Goal: Check status

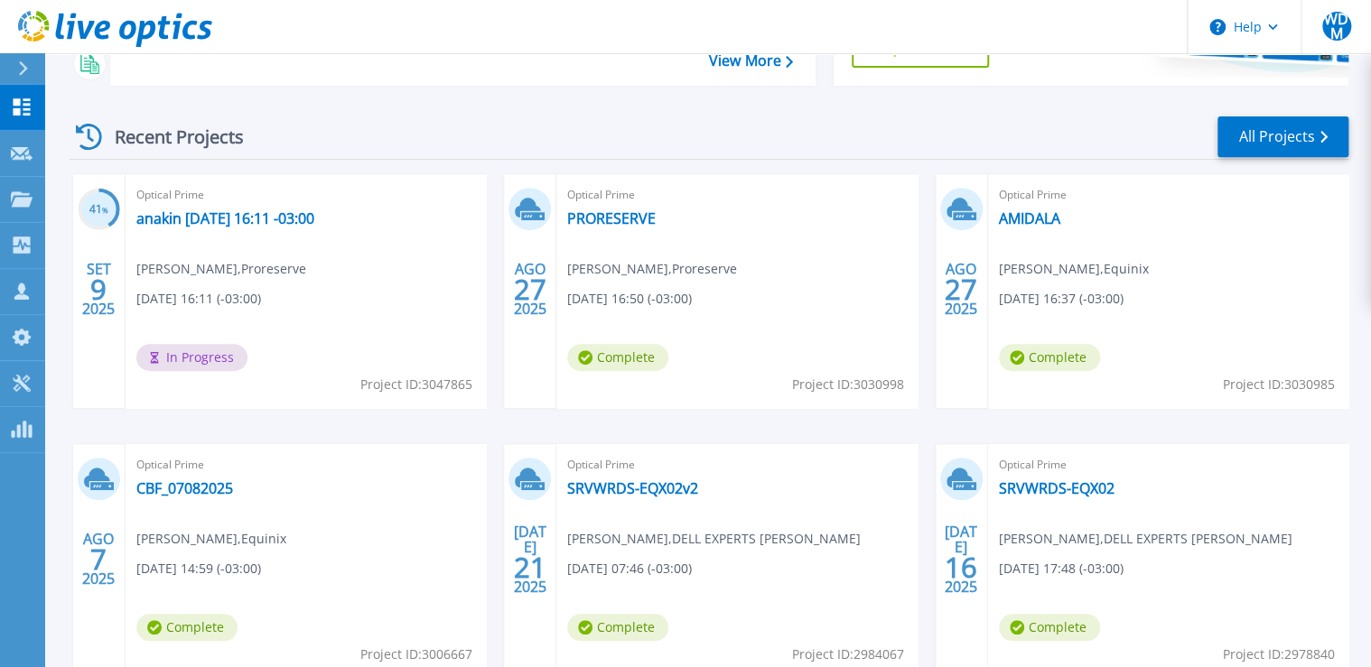
scroll to position [217, 0]
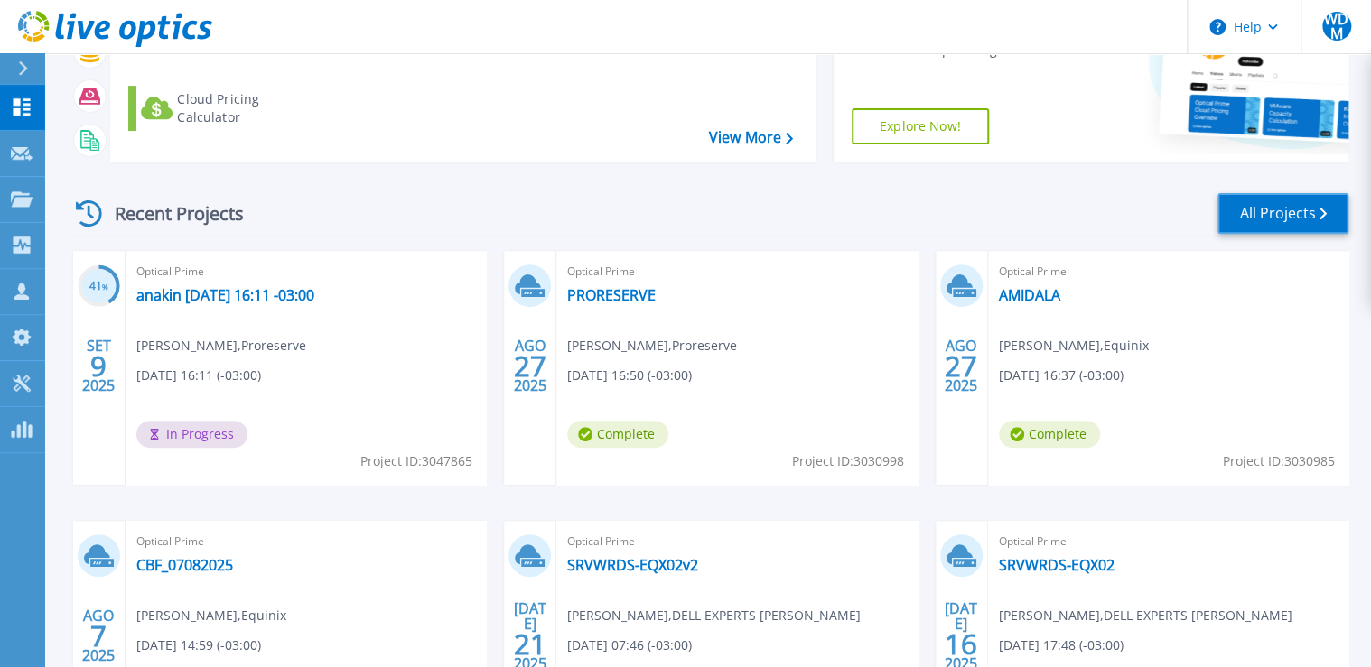
click at [1289, 213] on link "All Projects" at bounding box center [1282, 213] width 131 height 41
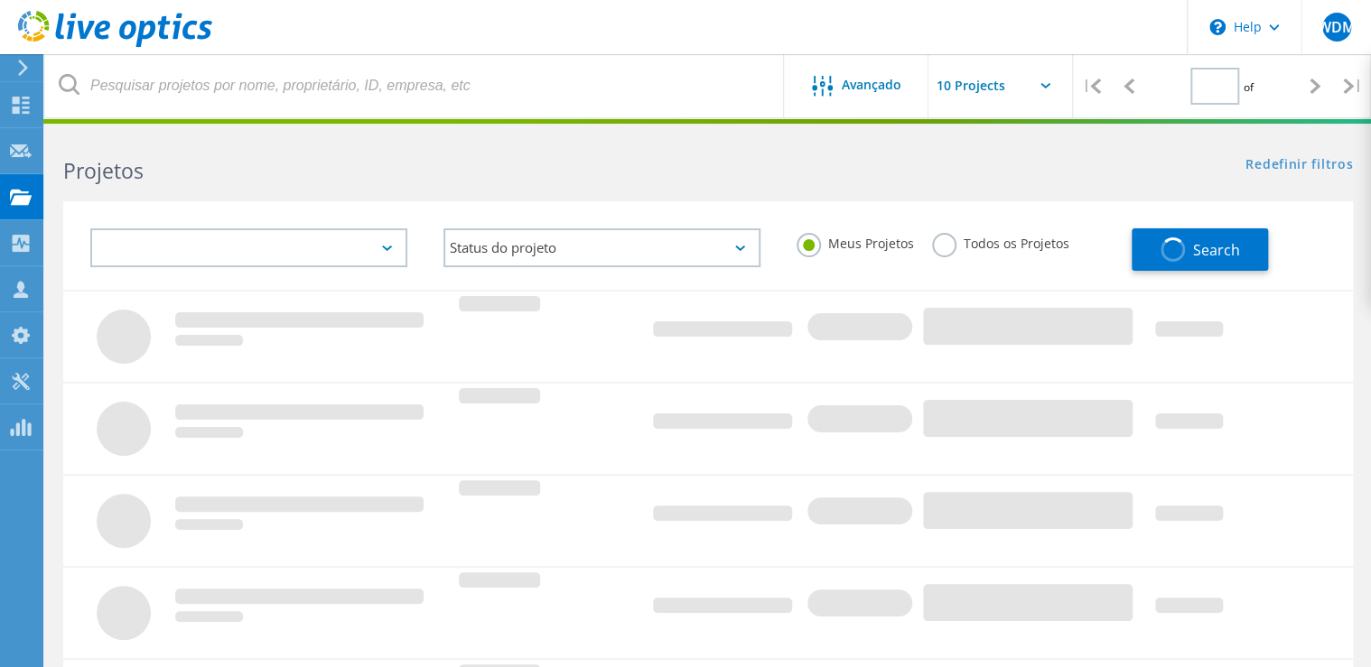
type input "1"
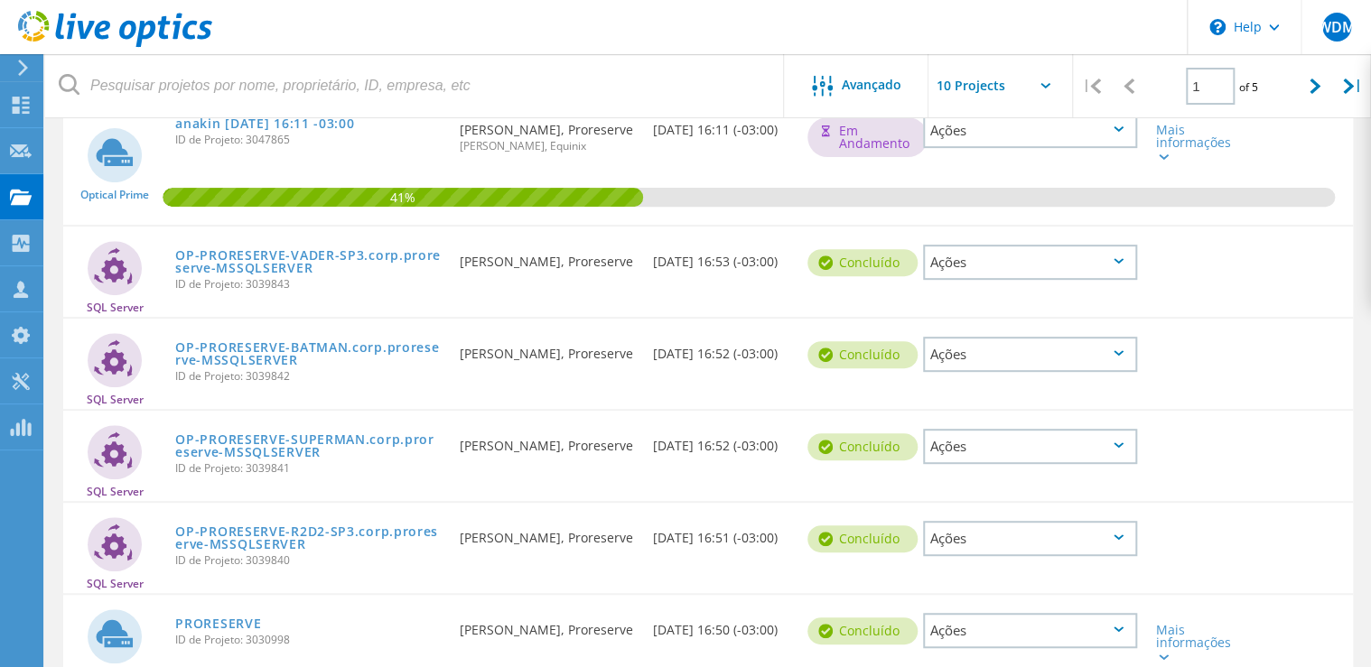
scroll to position [217, 0]
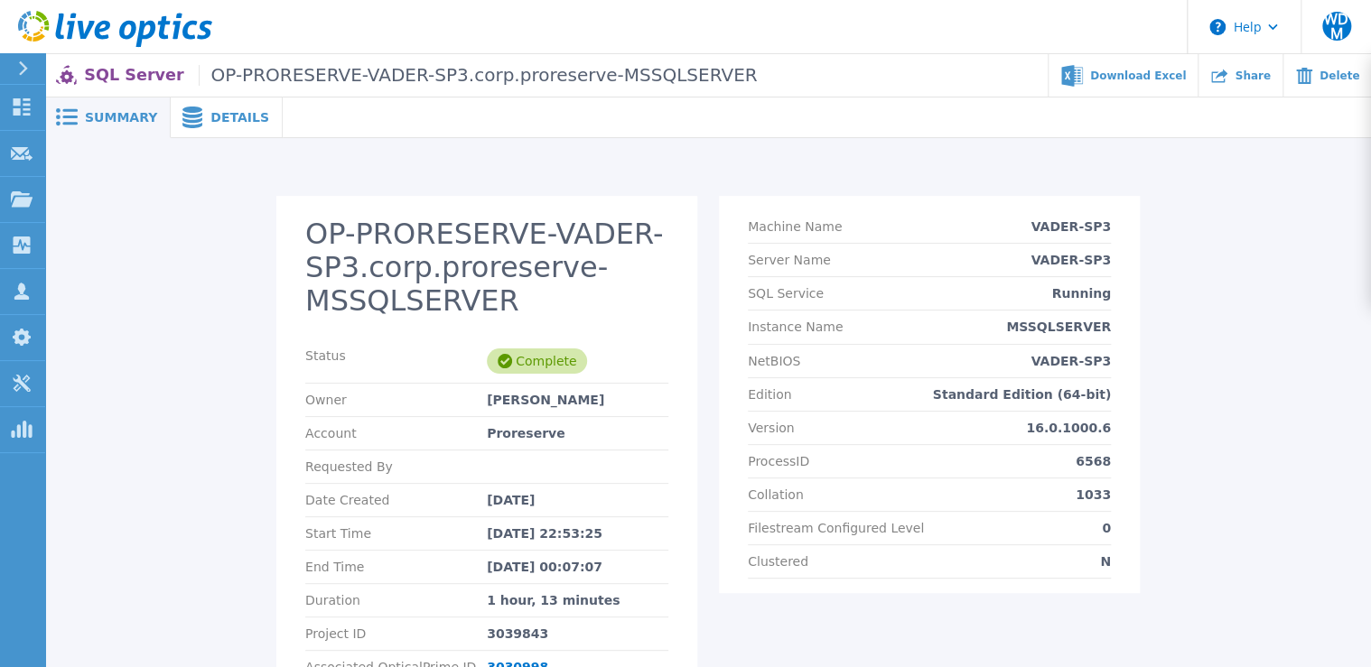
click at [213, 121] on span "Details" at bounding box center [239, 117] width 59 height 13
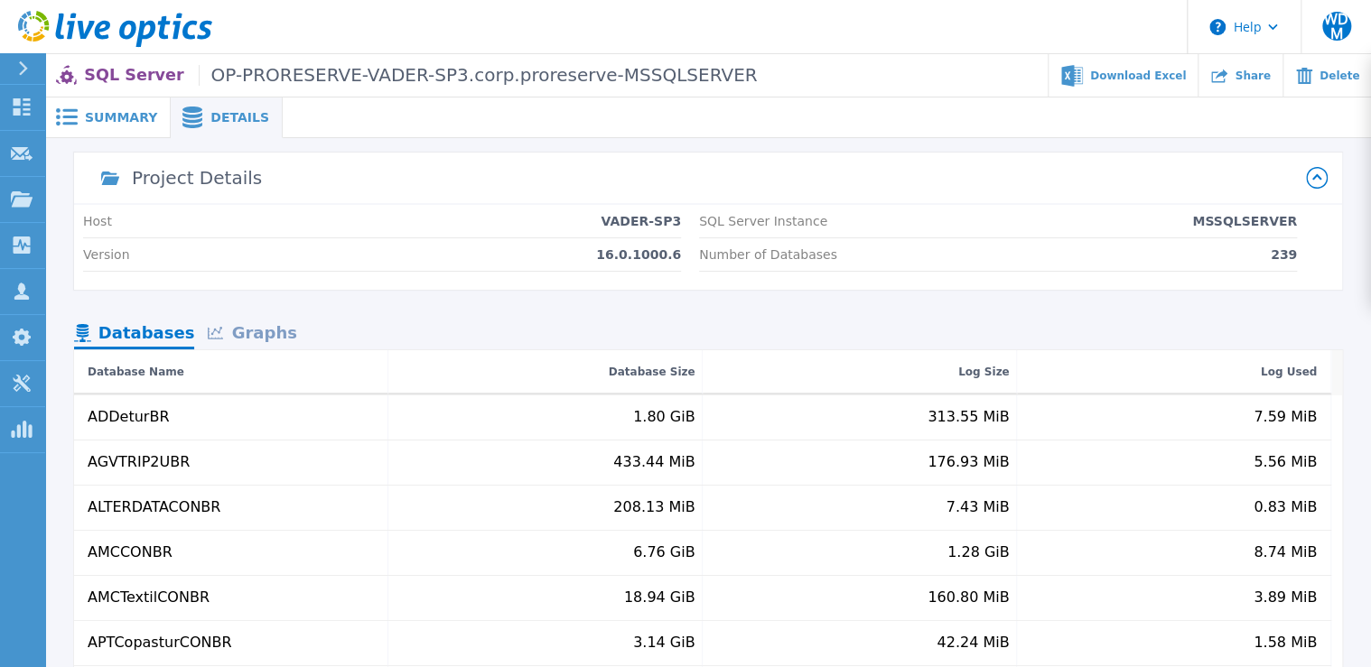
click at [112, 115] on span "Summary" at bounding box center [121, 117] width 72 height 13
